Goal: Transaction & Acquisition: Obtain resource

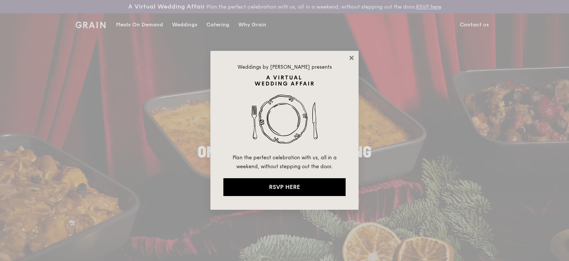
click at [351, 59] on icon at bounding box center [351, 57] width 7 height 7
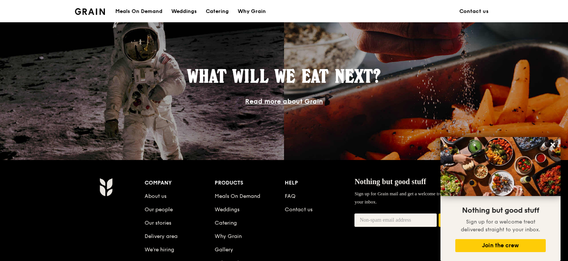
scroll to position [667, 0]
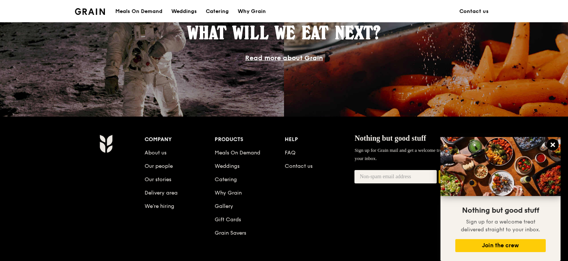
click at [553, 146] on icon at bounding box center [553, 144] width 4 height 4
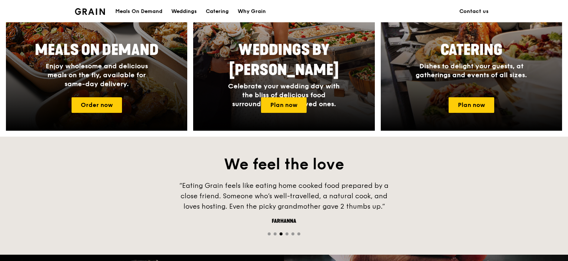
scroll to position [297, 0]
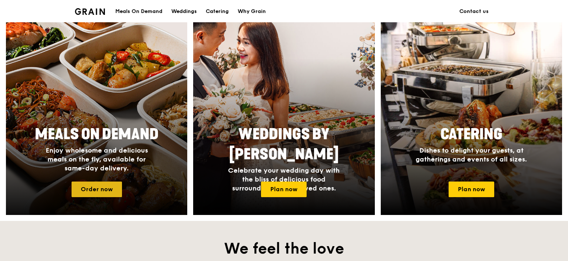
click at [92, 188] on link "Order now" at bounding box center [97, 189] width 50 height 16
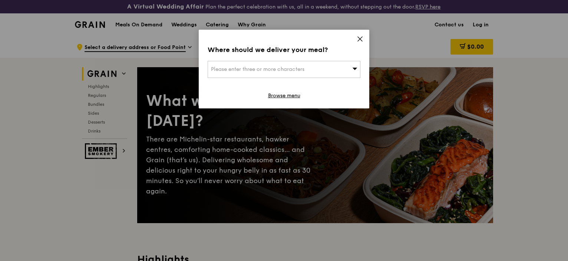
click at [353, 72] on span at bounding box center [354, 68] width 5 height 7
click at [357, 40] on icon at bounding box center [360, 39] width 7 height 7
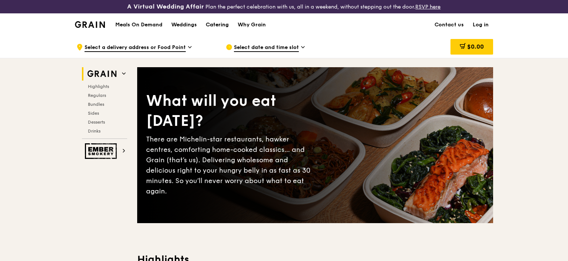
click at [221, 24] on div "Catering" at bounding box center [217, 25] width 23 height 22
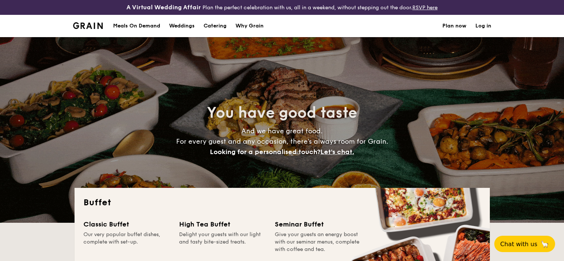
select select
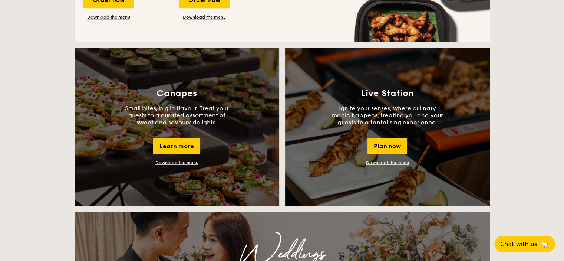
scroll to position [408, 0]
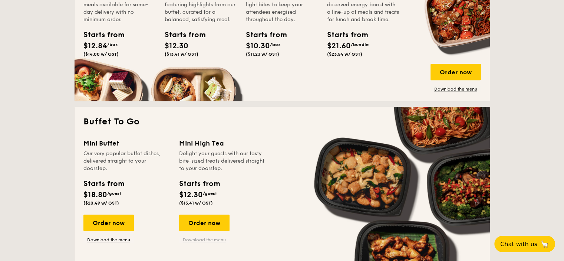
click at [218, 240] on link "Download the menu" at bounding box center [204, 240] width 50 height 6
